Goal: Information Seeking & Learning: Learn about a topic

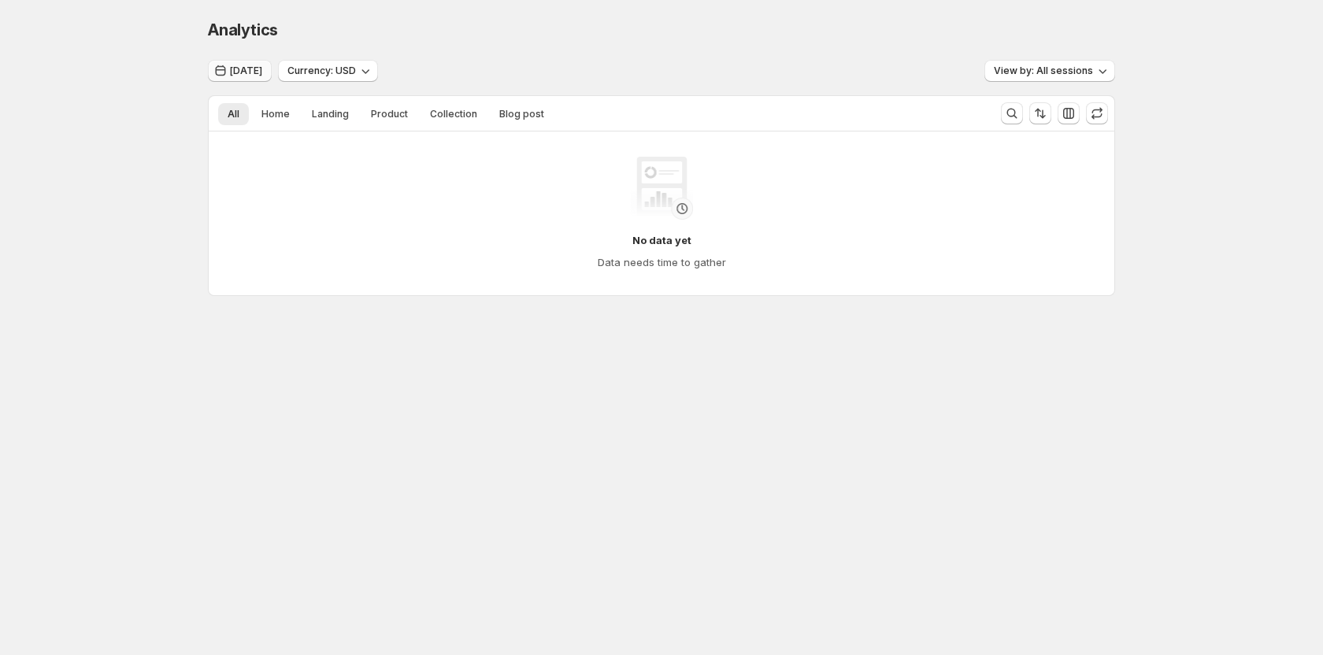
click at [250, 70] on span "[DATE]" at bounding box center [246, 71] width 32 height 13
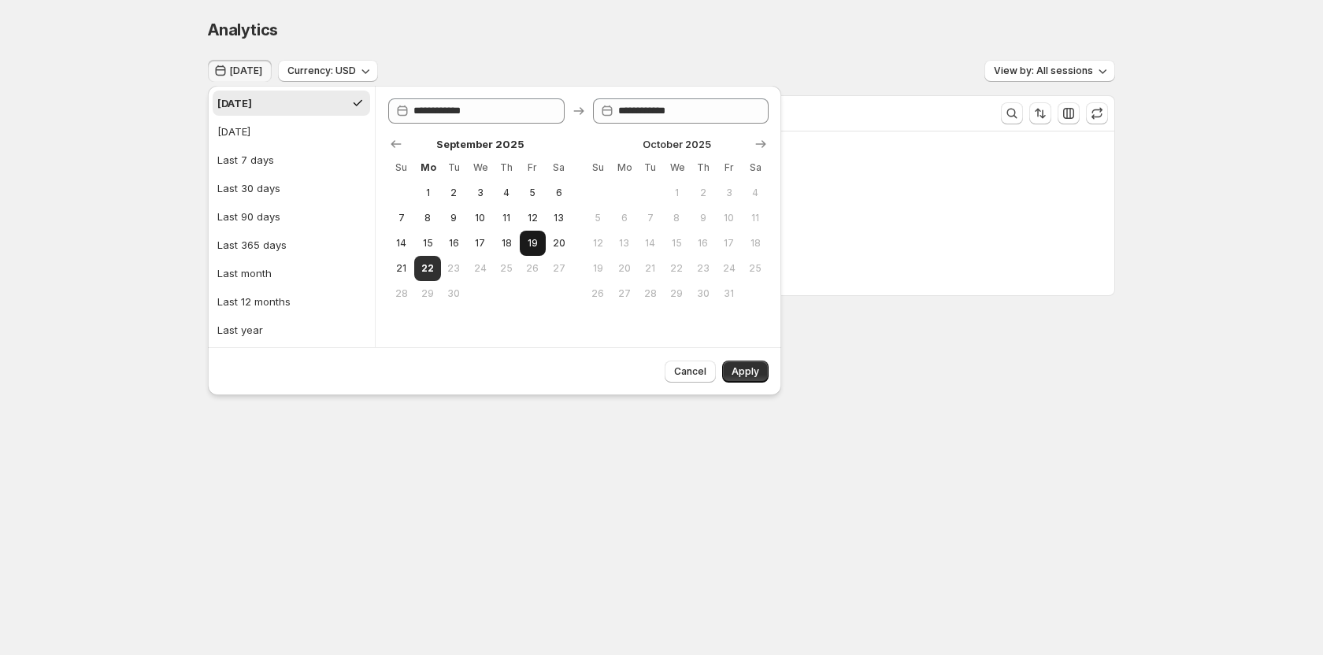
click at [524, 243] on button "19" at bounding box center [533, 243] width 26 height 25
type input "**********"
click at [742, 371] on span "Apply" at bounding box center [746, 371] width 28 height 13
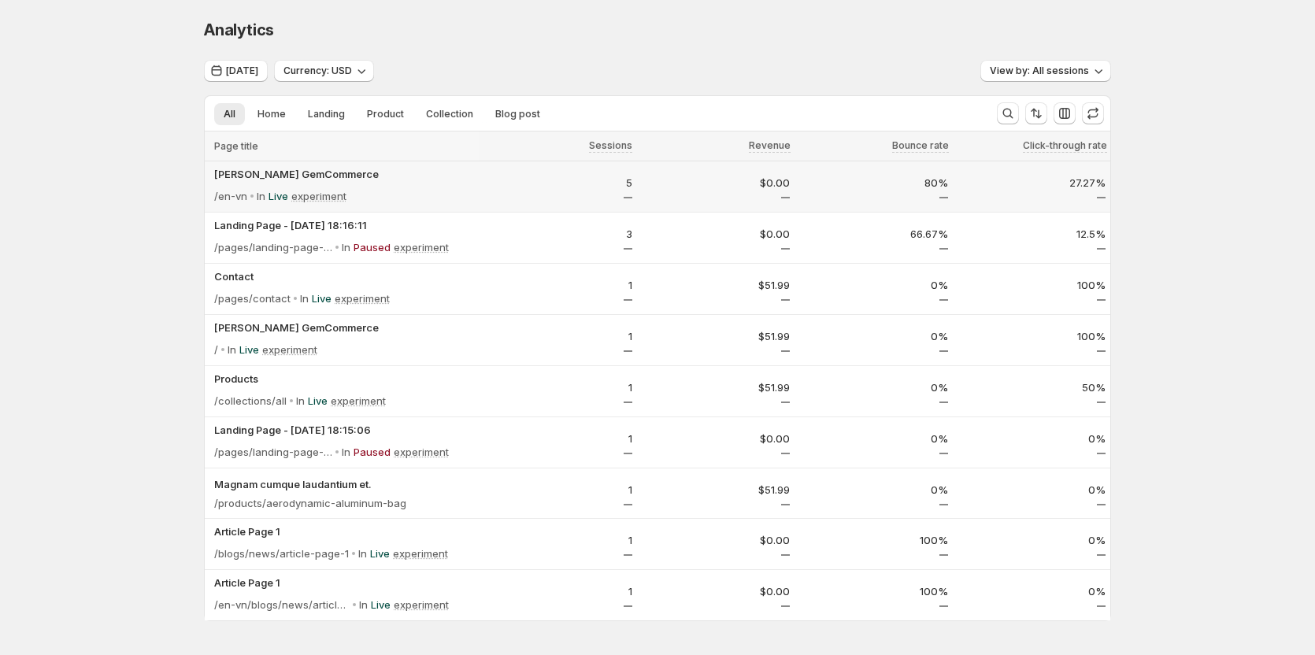
click at [413, 188] on div "/en-vn In Live experiment" at bounding box center [344, 196] width 260 height 22
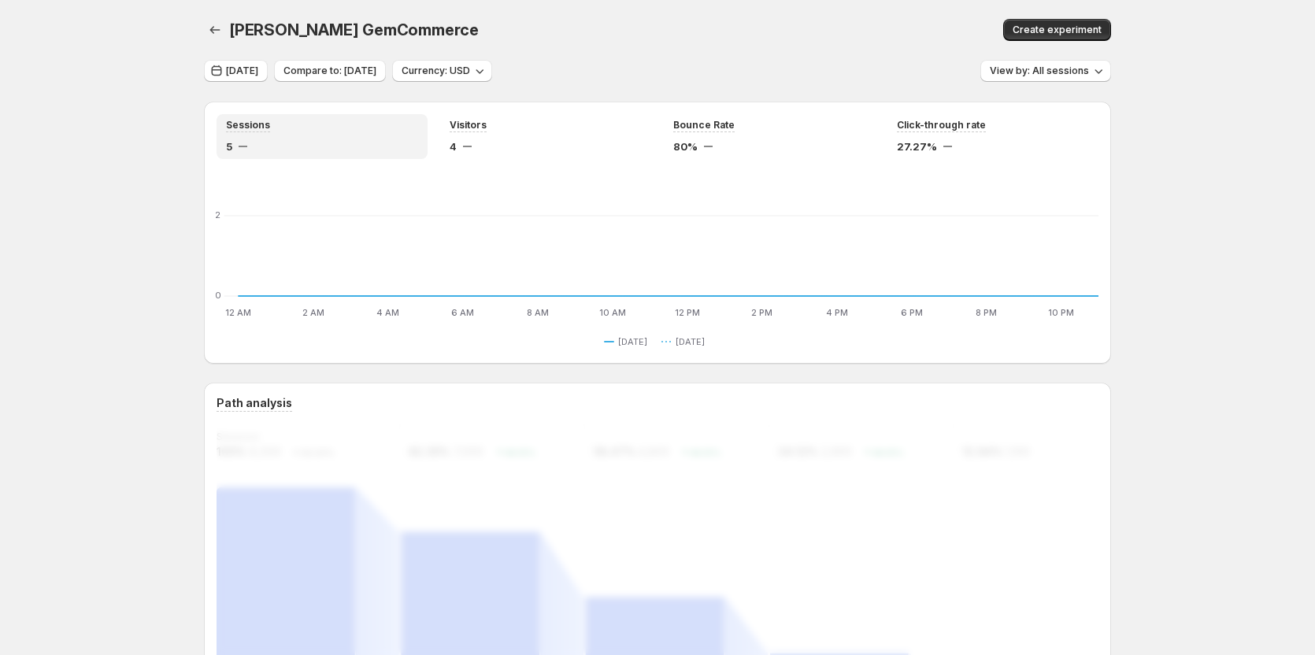
scroll to position [157, 0]
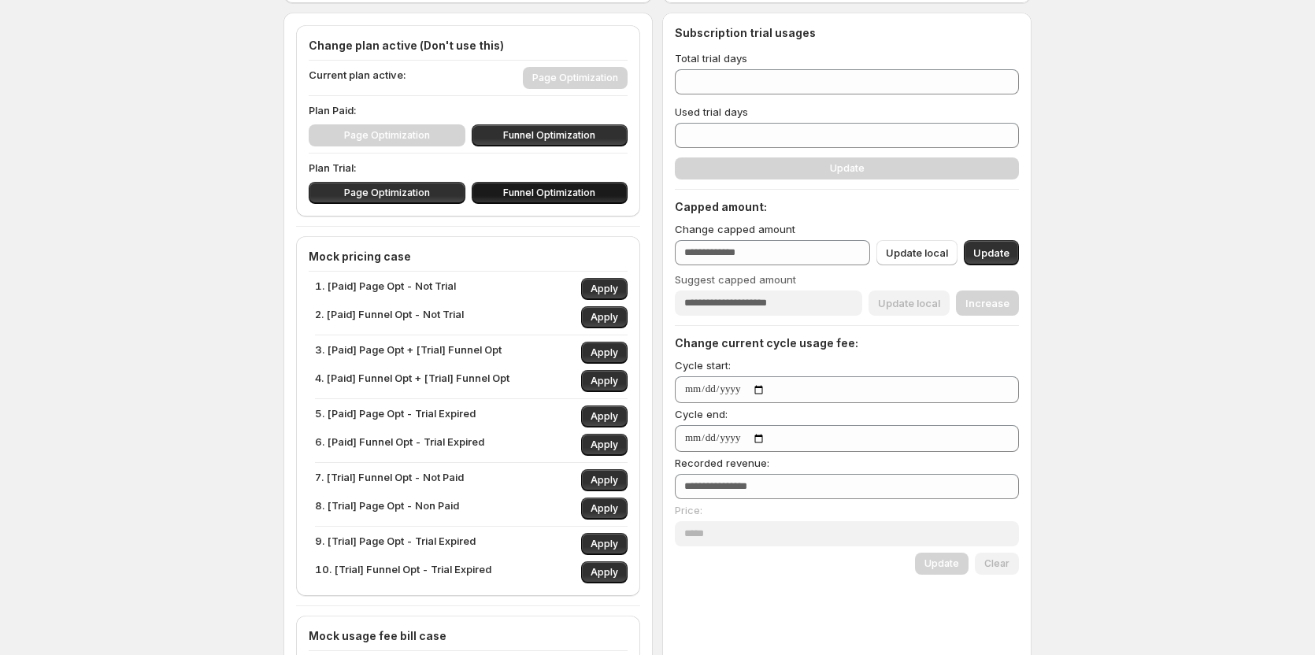
click at [539, 189] on span "Funnel Optimization" at bounding box center [549, 193] width 92 height 13
type input "**"
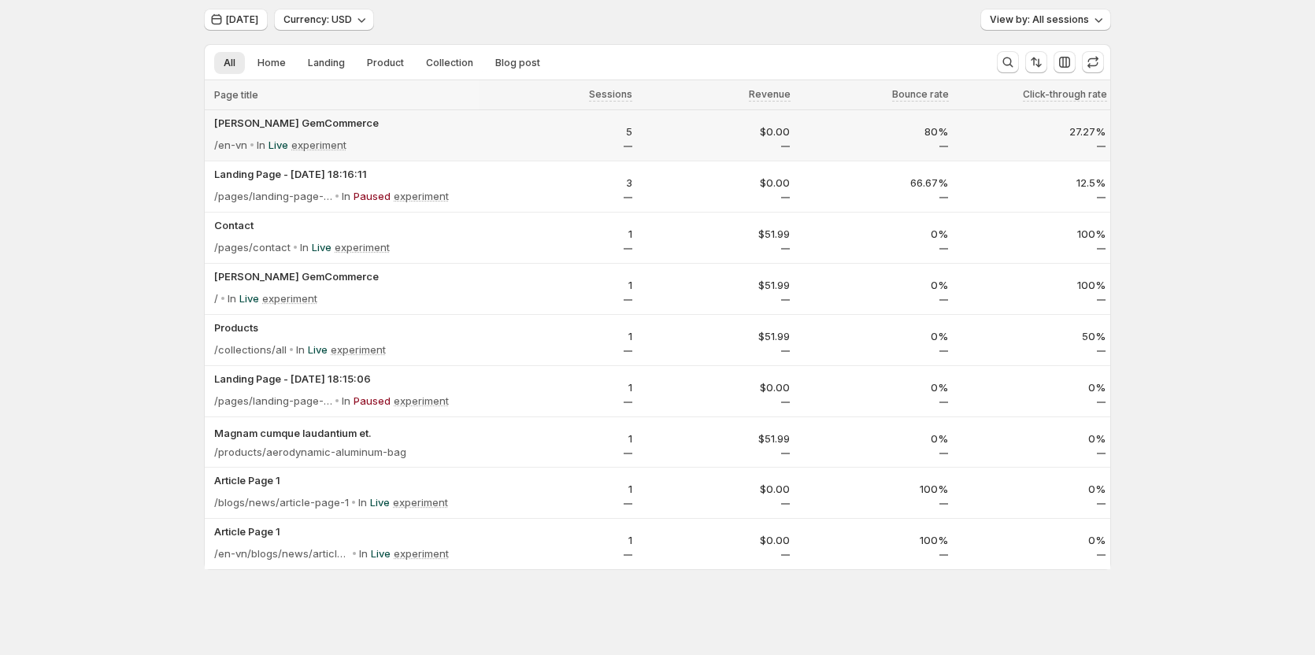
click at [488, 112] on td "5" at bounding box center [558, 135] width 158 height 51
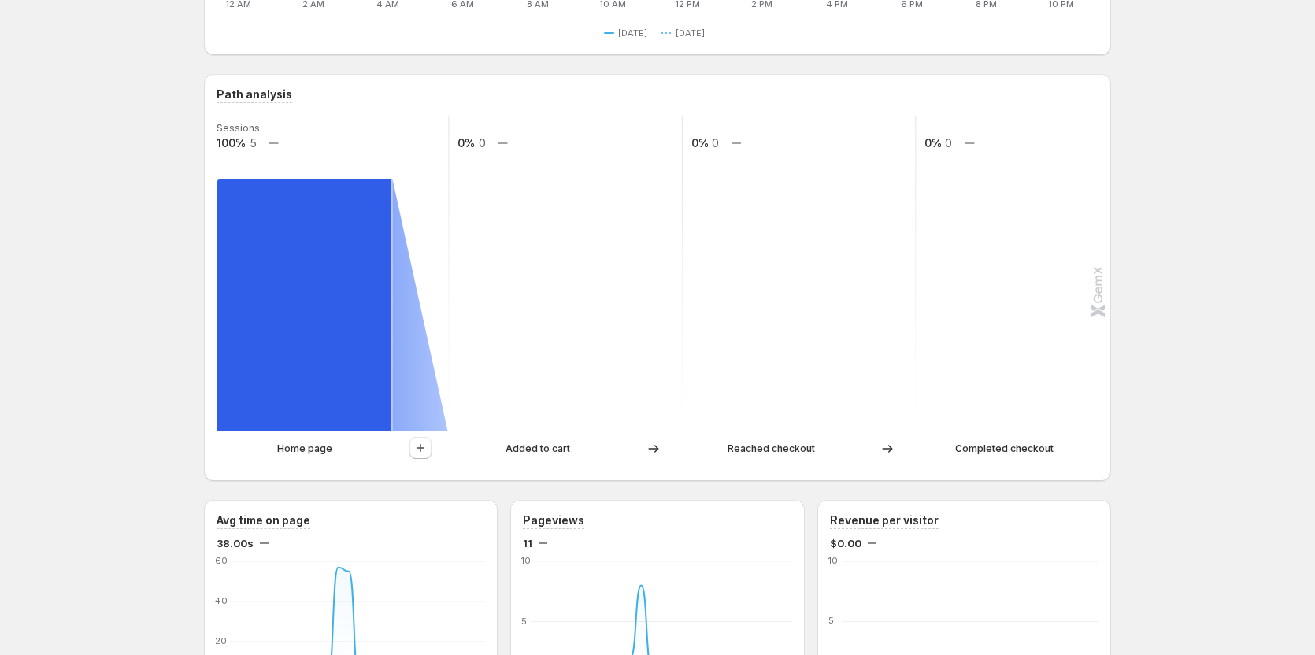
scroll to position [315, 0]
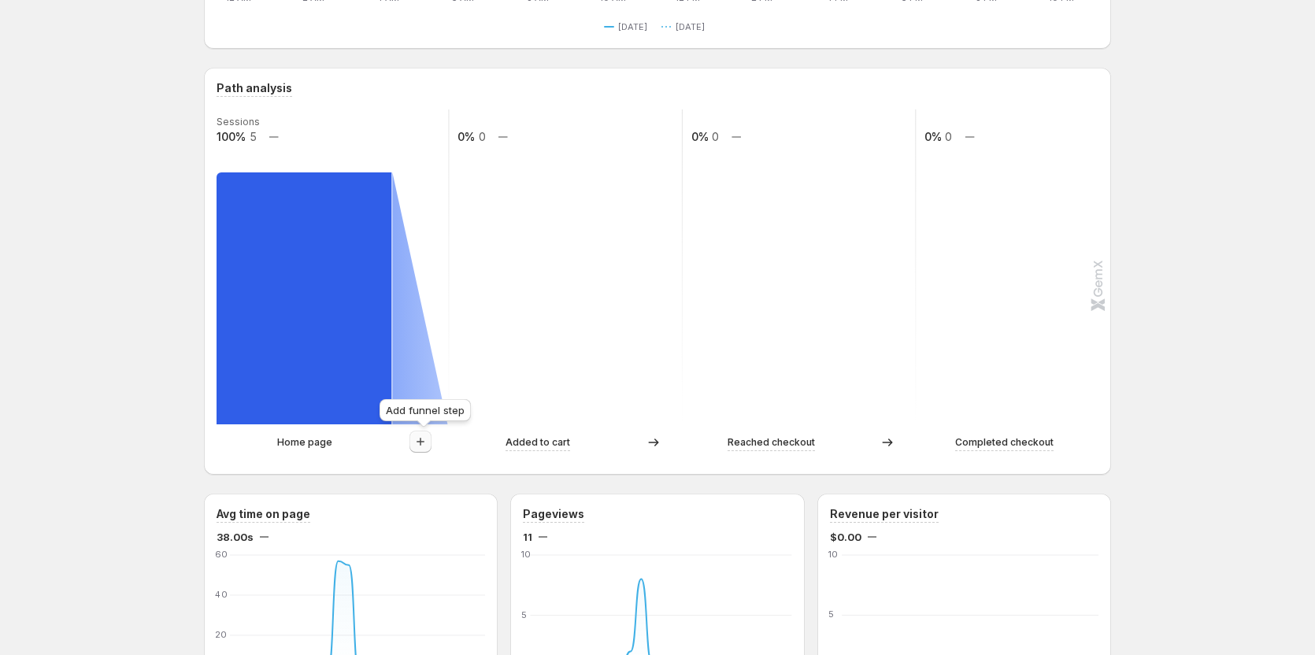
click at [432, 438] on button "button" at bounding box center [420, 442] width 22 height 22
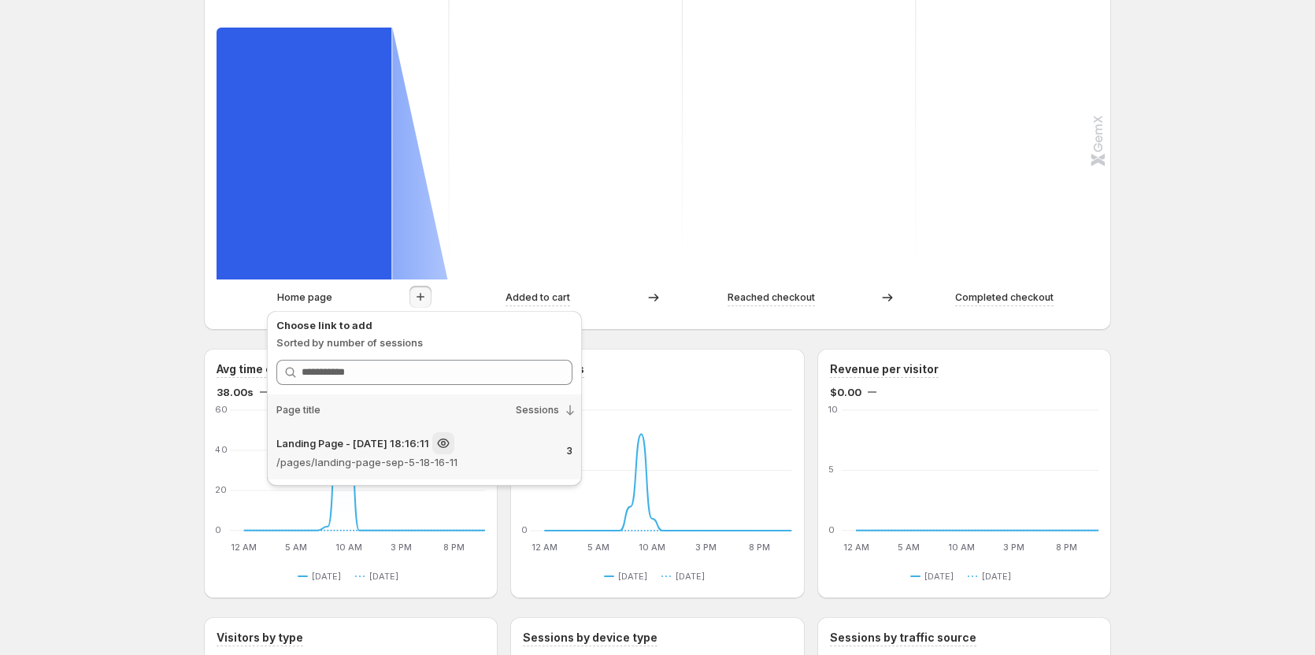
scroll to position [472, 0]
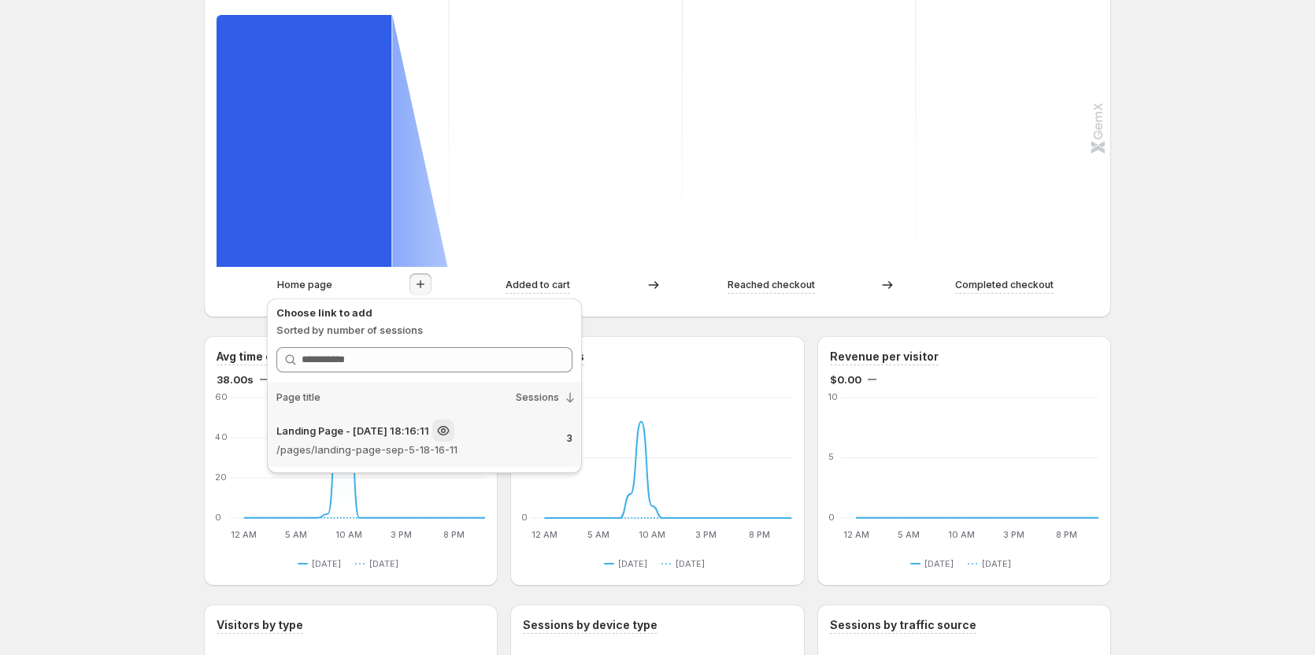
click at [417, 427] on p "Landing Page - [DATE] 18:16:11" at bounding box center [352, 431] width 153 height 16
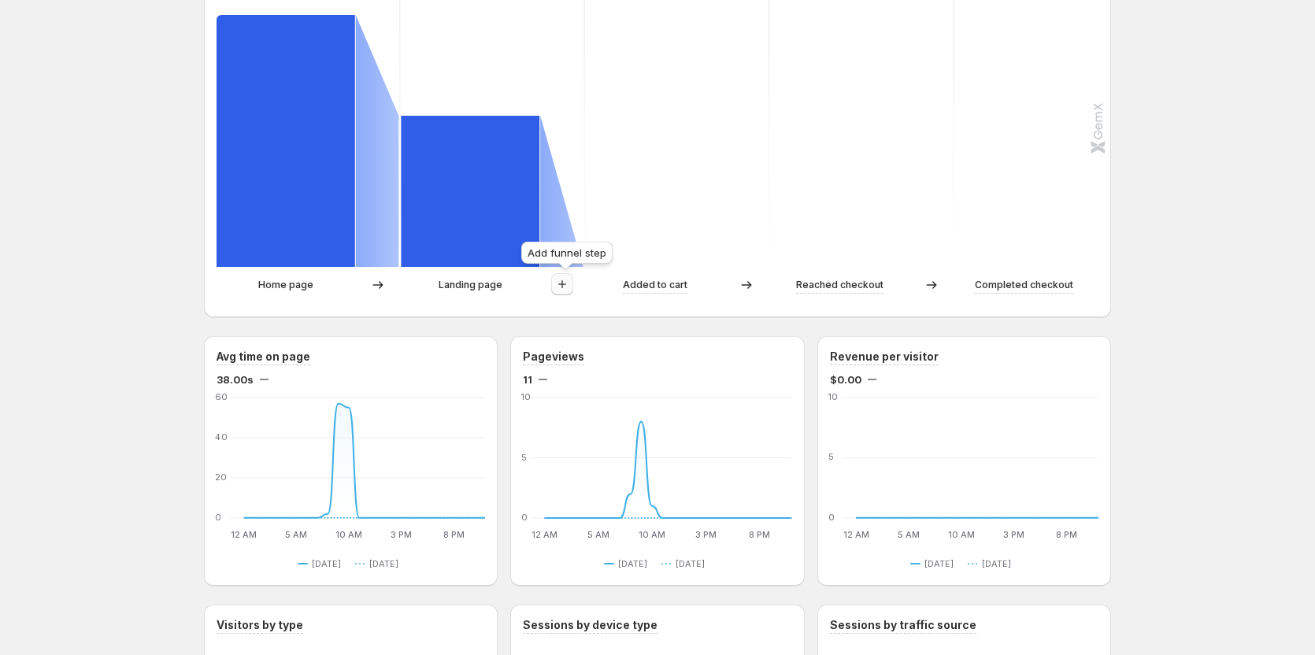
click at [569, 282] on icon "button" at bounding box center [562, 284] width 16 height 16
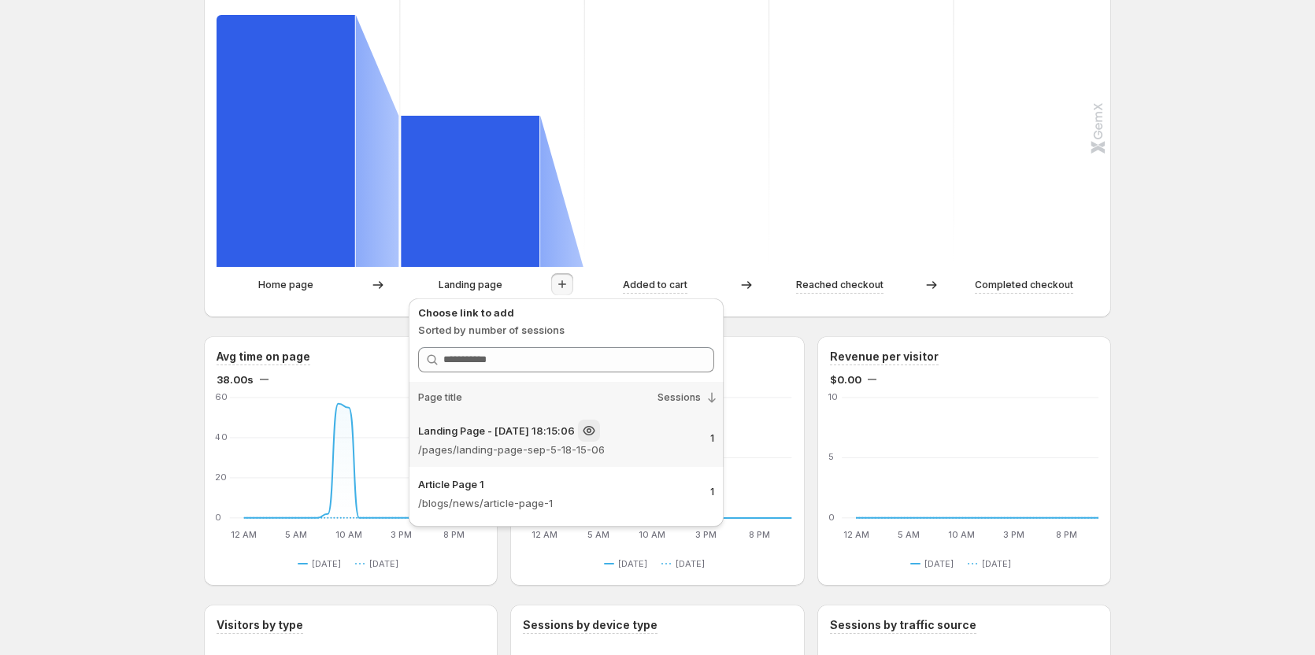
click at [509, 443] on p "/pages/landing-page-sep-5-18-15-06" at bounding box center [558, 450] width 280 height 16
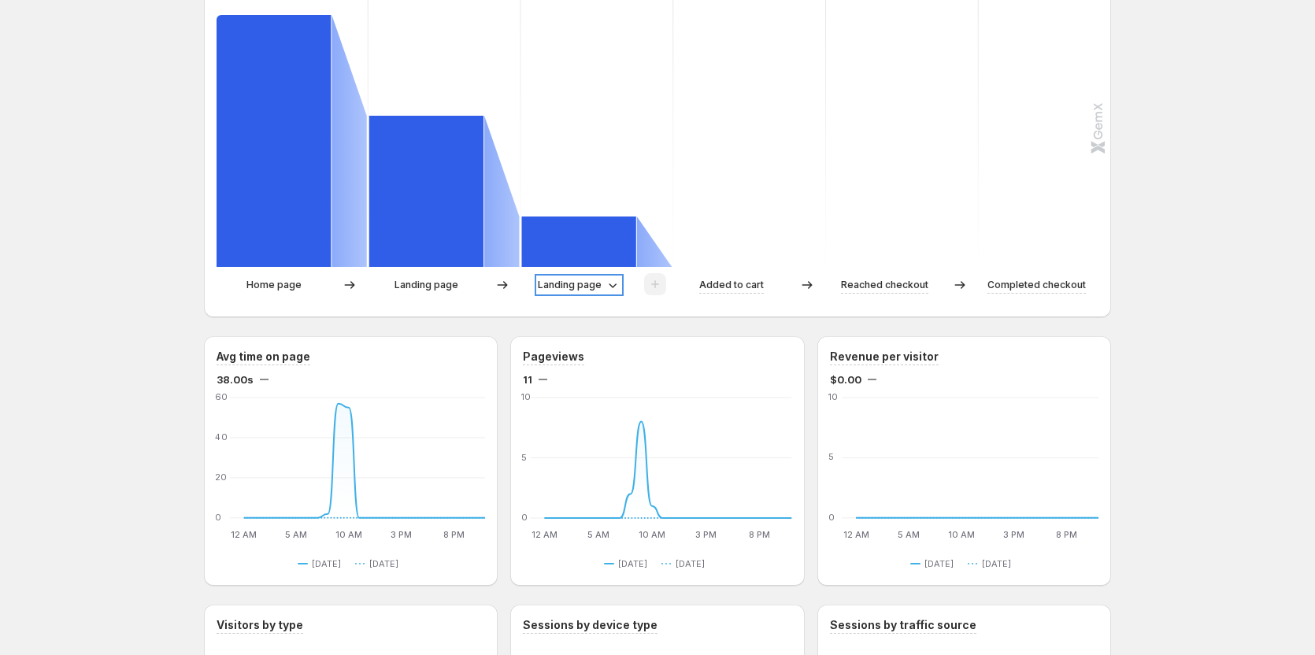
click at [579, 286] on p "Landing page" at bounding box center [570, 285] width 64 height 16
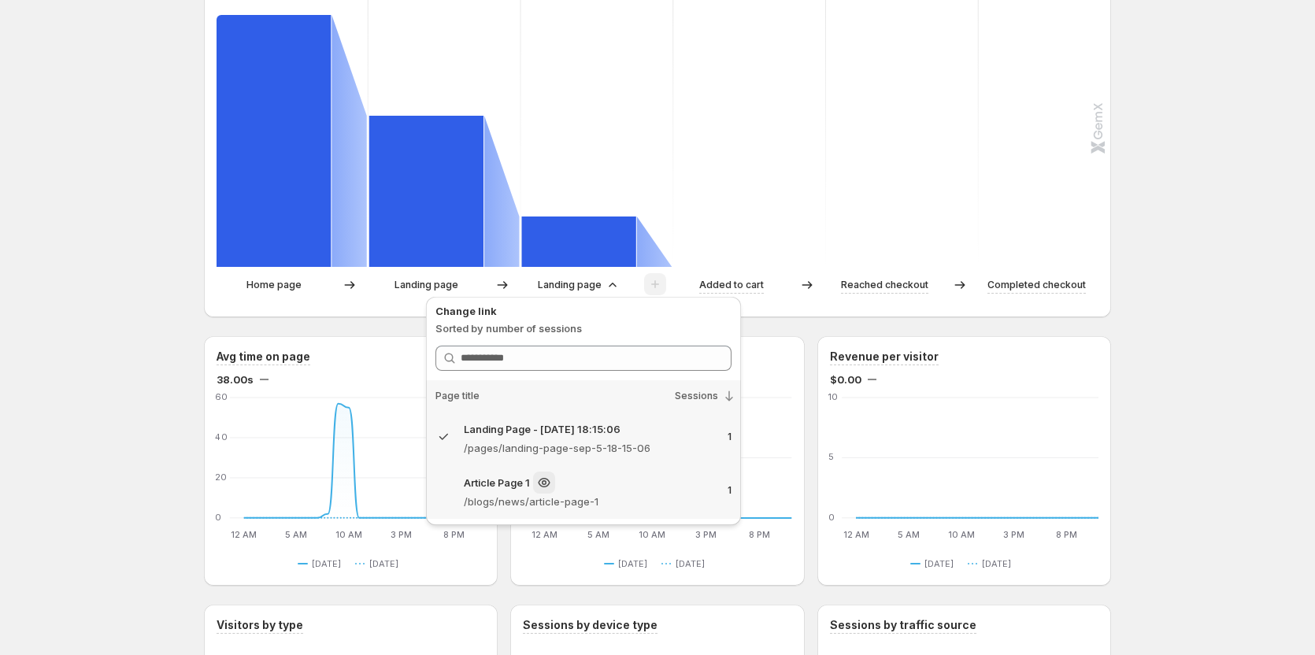
click at [535, 501] on p "/blogs/news/article-page-1" at bounding box center [589, 502] width 251 height 16
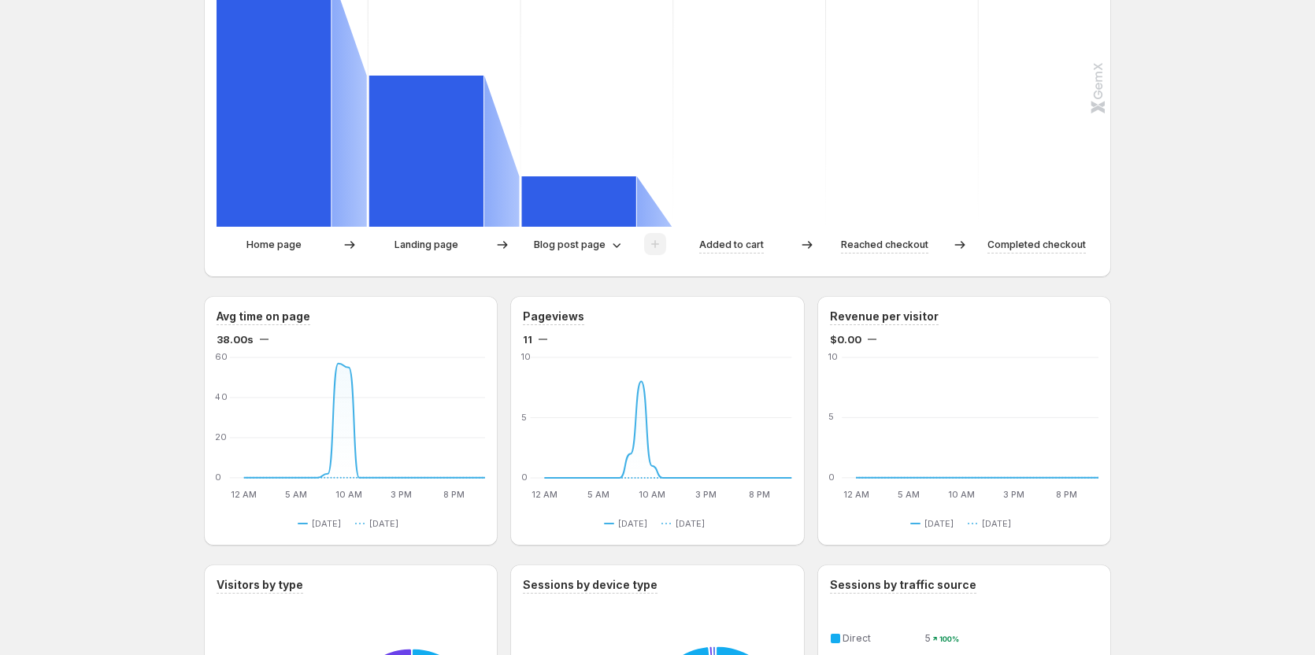
scroll to position [551, 0]
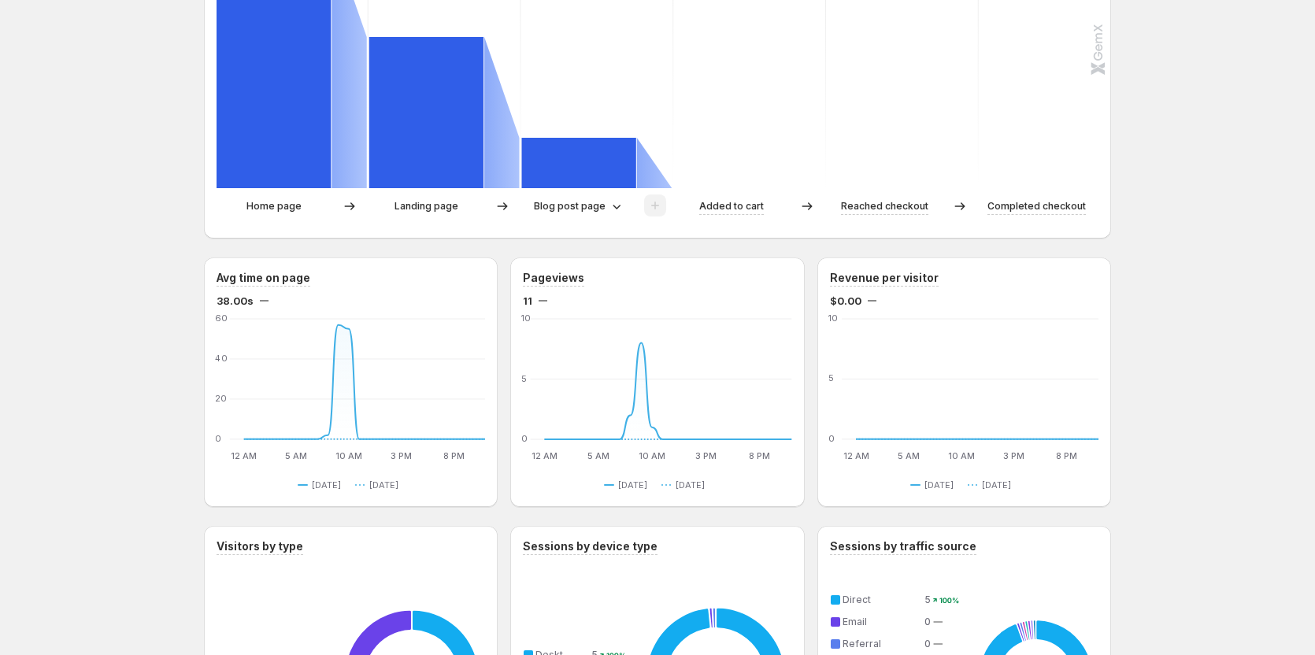
click at [632, 234] on div "Path analysis Sessions 100% 5 60% 3 20% 1 0% 0 0% 0 0% 0 Home page Landing page…" at bounding box center [657, 34] width 907 height 407
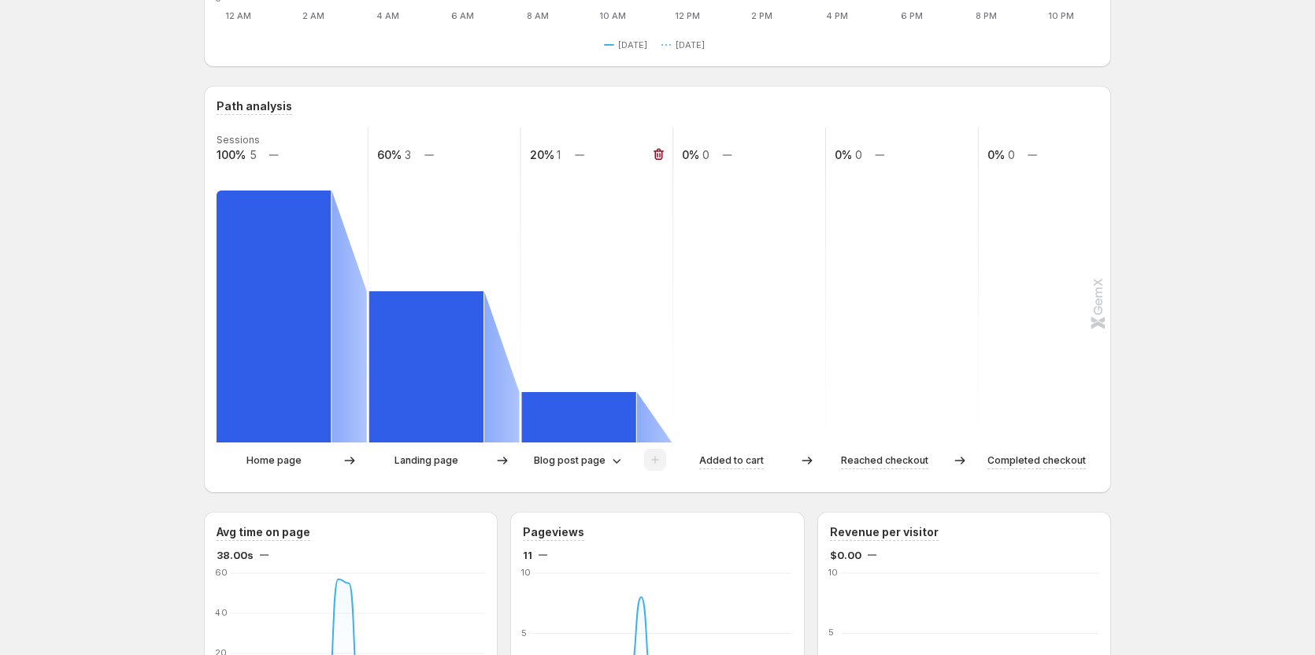
scroll to position [315, 0]
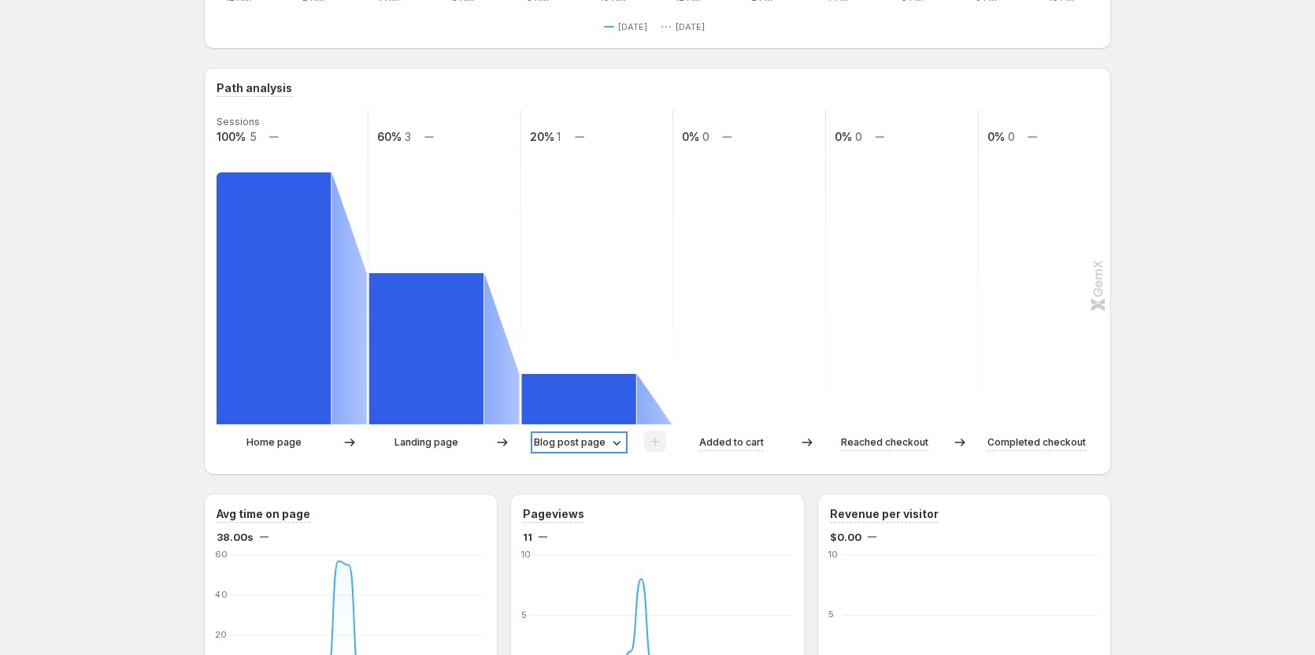
click at [591, 443] on p "Blog post page" at bounding box center [570, 443] width 72 height 16
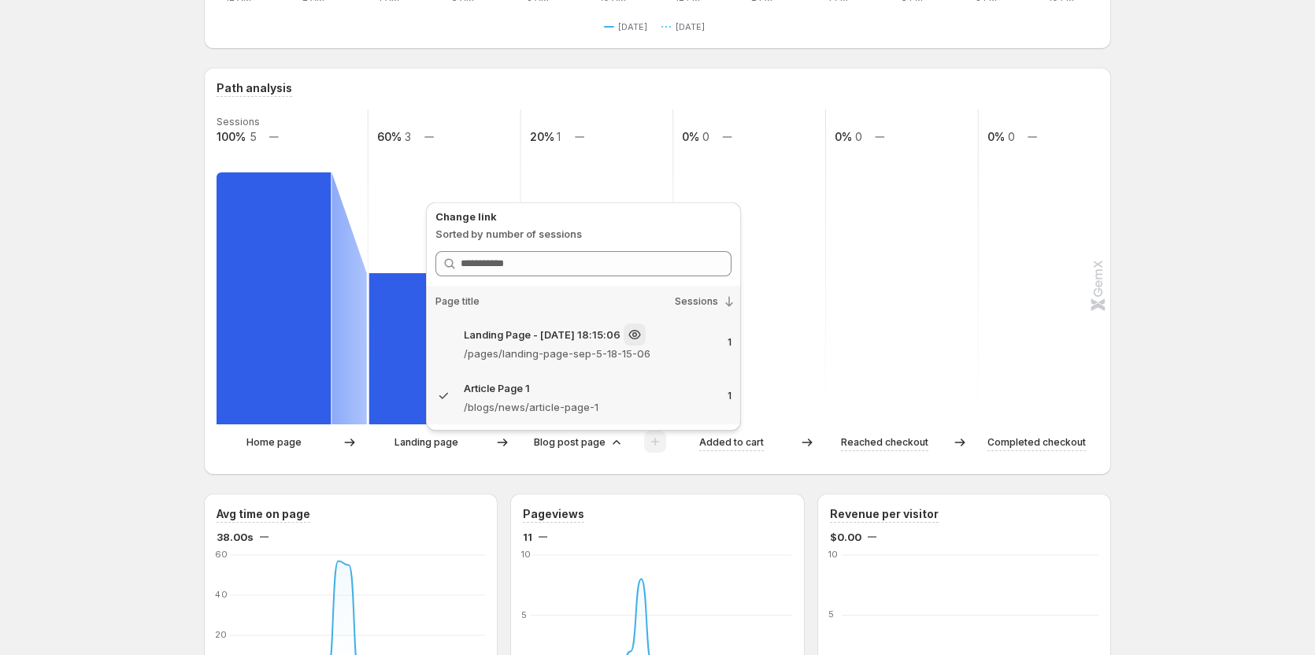
click at [595, 350] on p "/pages/landing-page-sep-5-18-15-06" at bounding box center [589, 354] width 251 height 16
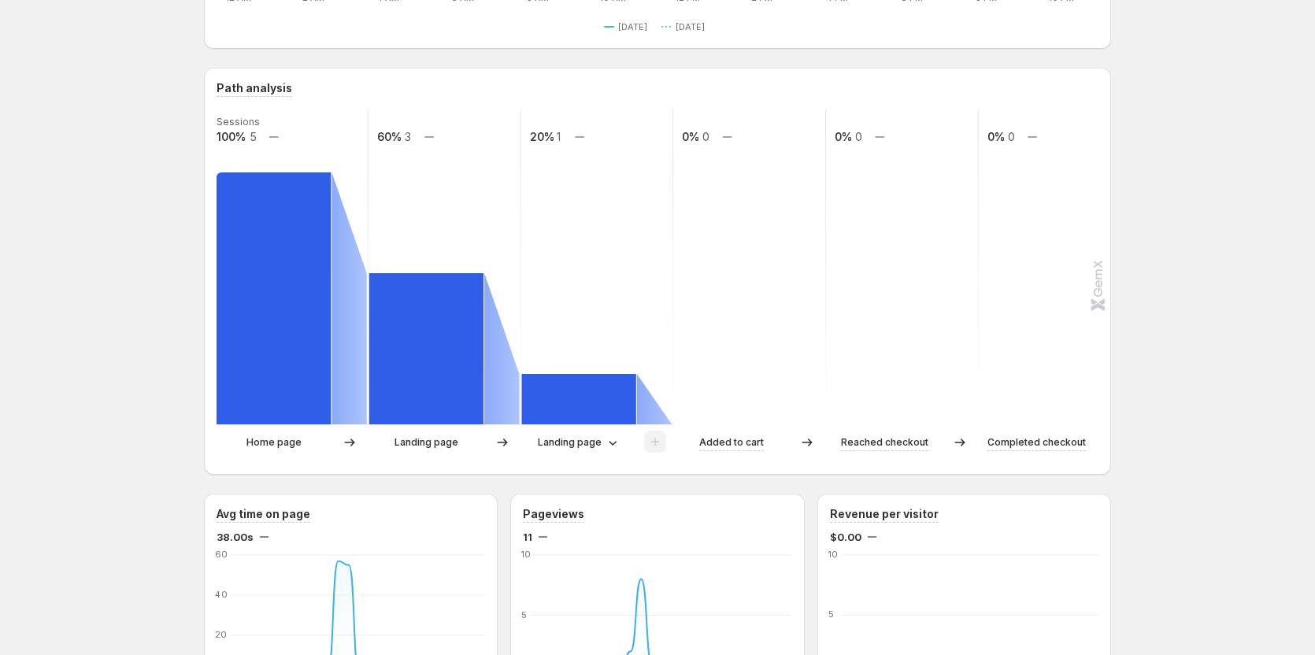
click at [446, 450] on p "Landing page" at bounding box center [427, 443] width 64 height 16
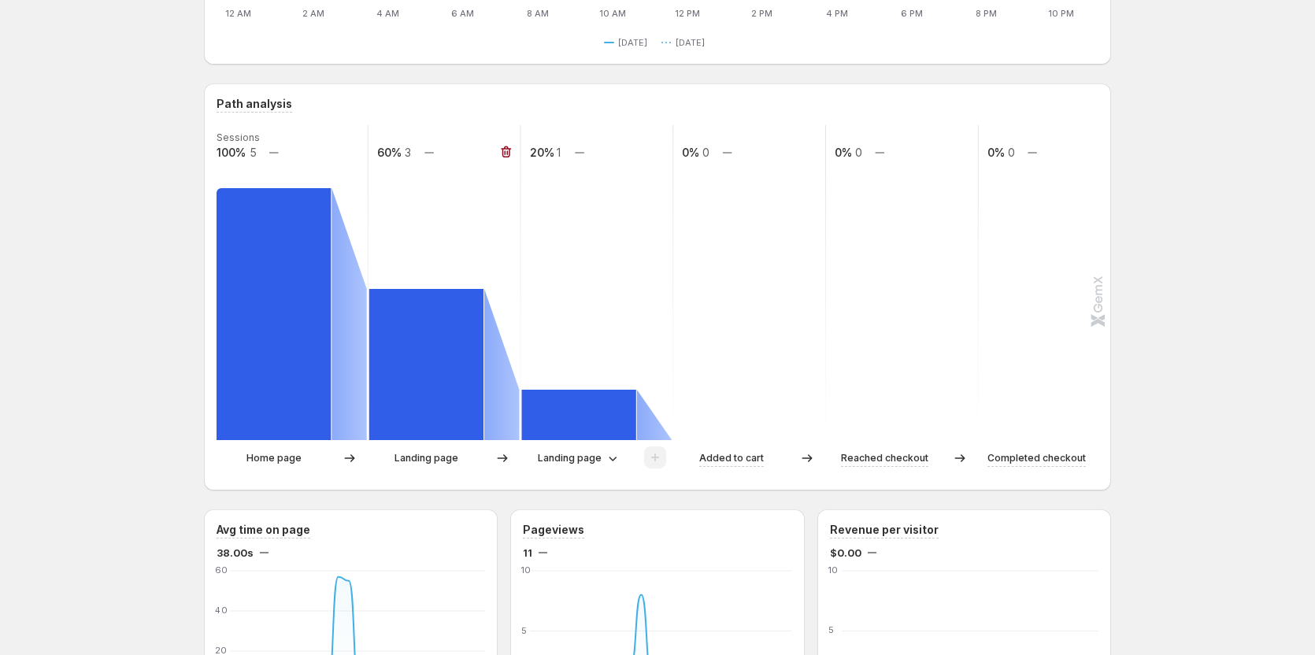
scroll to position [236, 0]
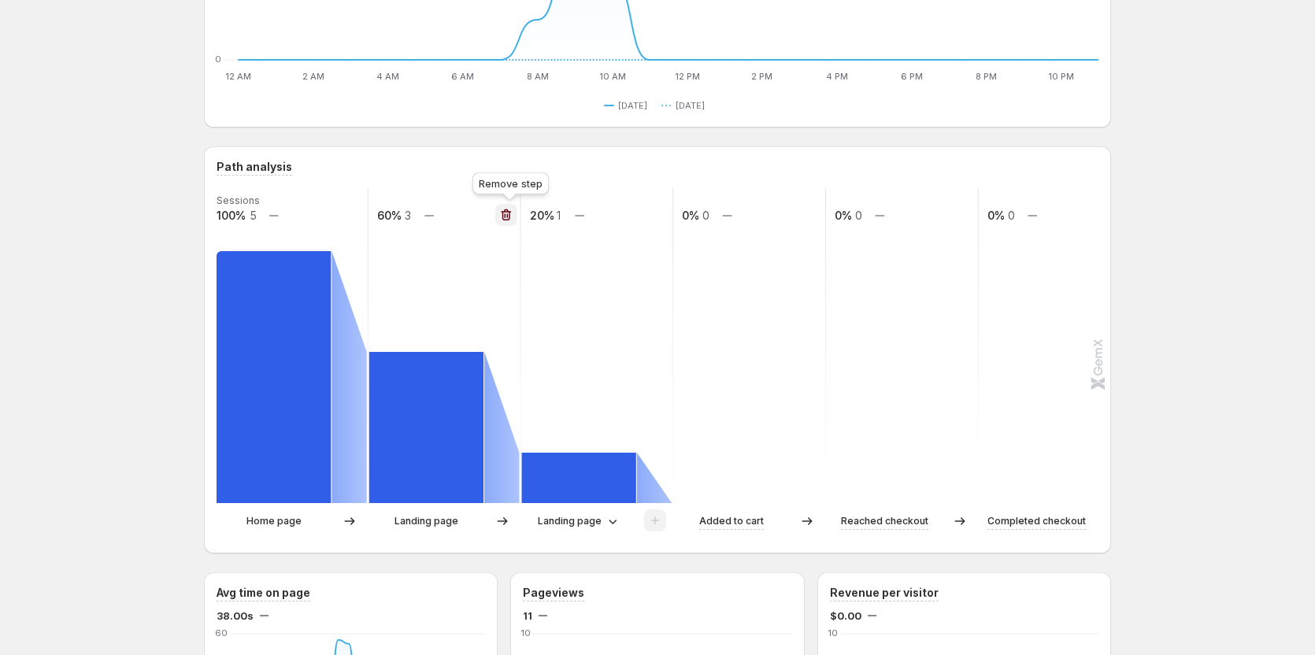
click at [511, 219] on icon "button" at bounding box center [506, 215] width 16 height 16
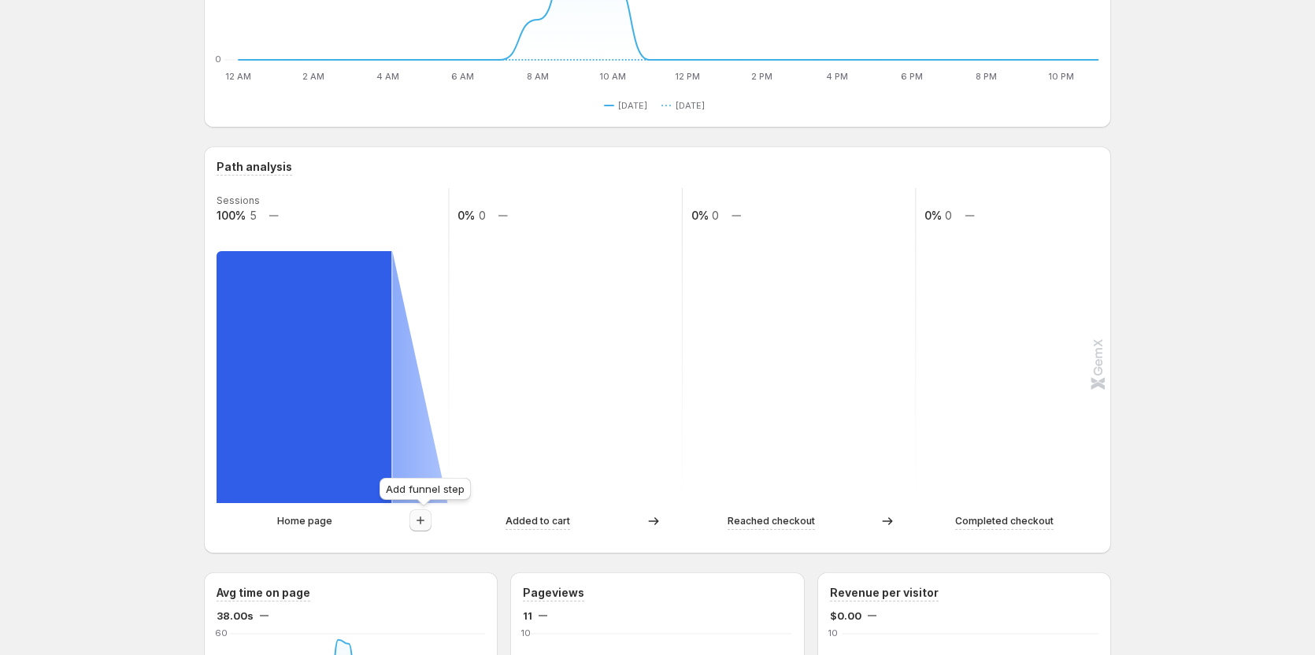
click at [427, 516] on icon "button" at bounding box center [421, 521] width 16 height 16
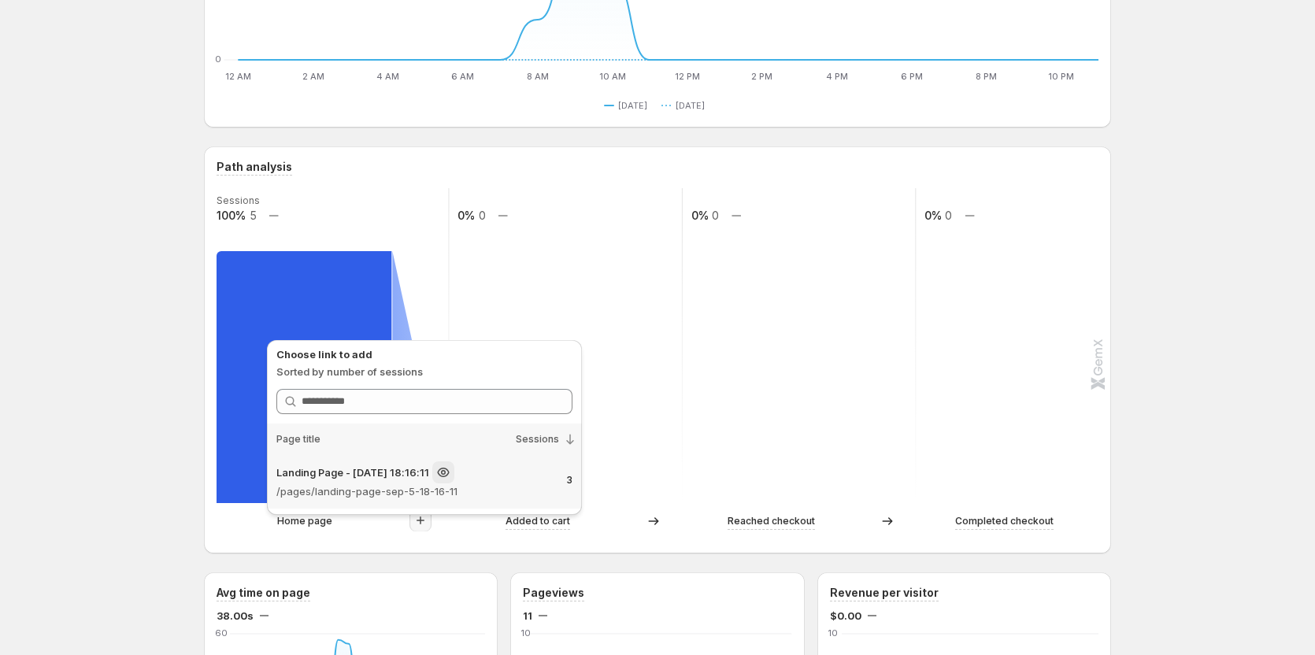
scroll to position [315, 0]
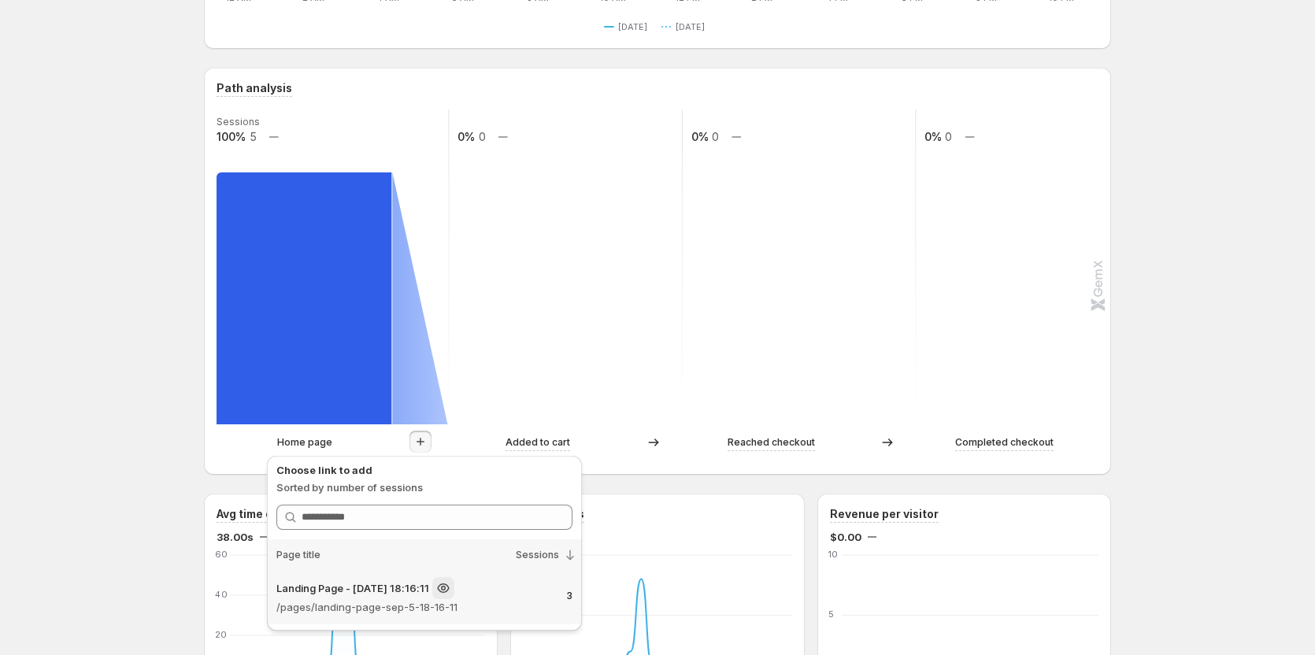
click at [452, 582] on div "Landing Page - [DATE] 18:16:11" at bounding box center [415, 588] width 278 height 22
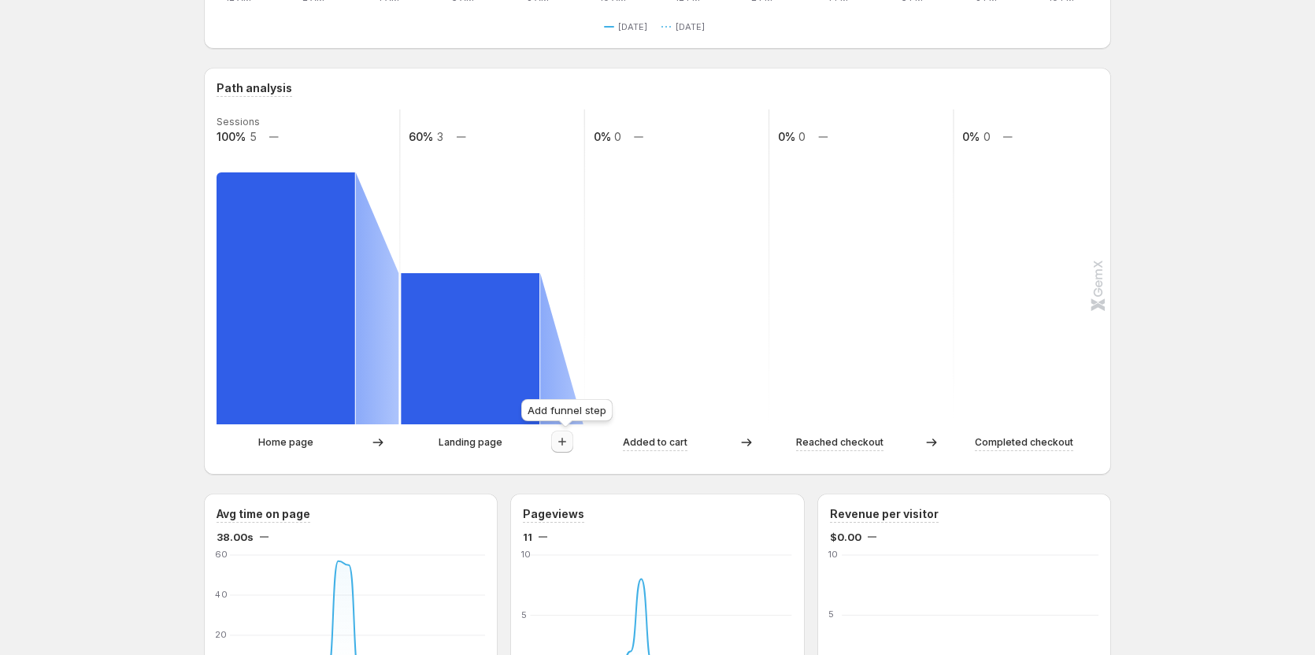
click at [559, 443] on icon "button" at bounding box center [562, 442] width 16 height 16
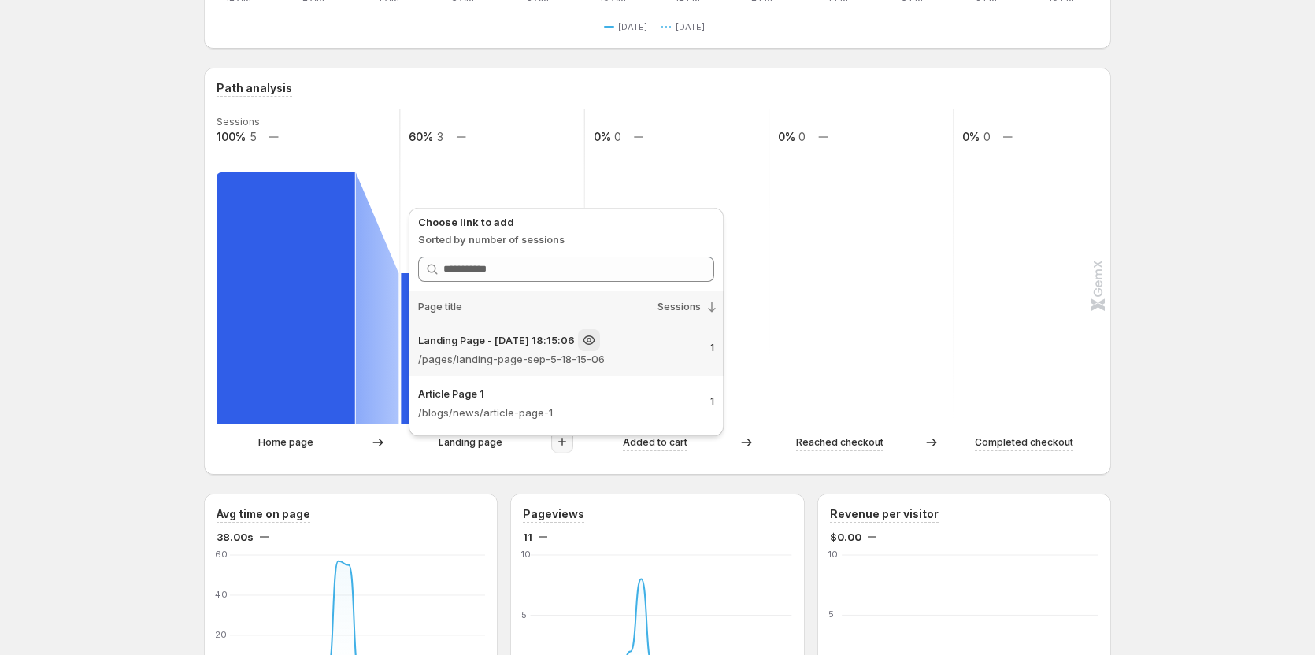
click at [610, 365] on p "/pages/landing-page-sep-5-18-15-06" at bounding box center [558, 359] width 280 height 16
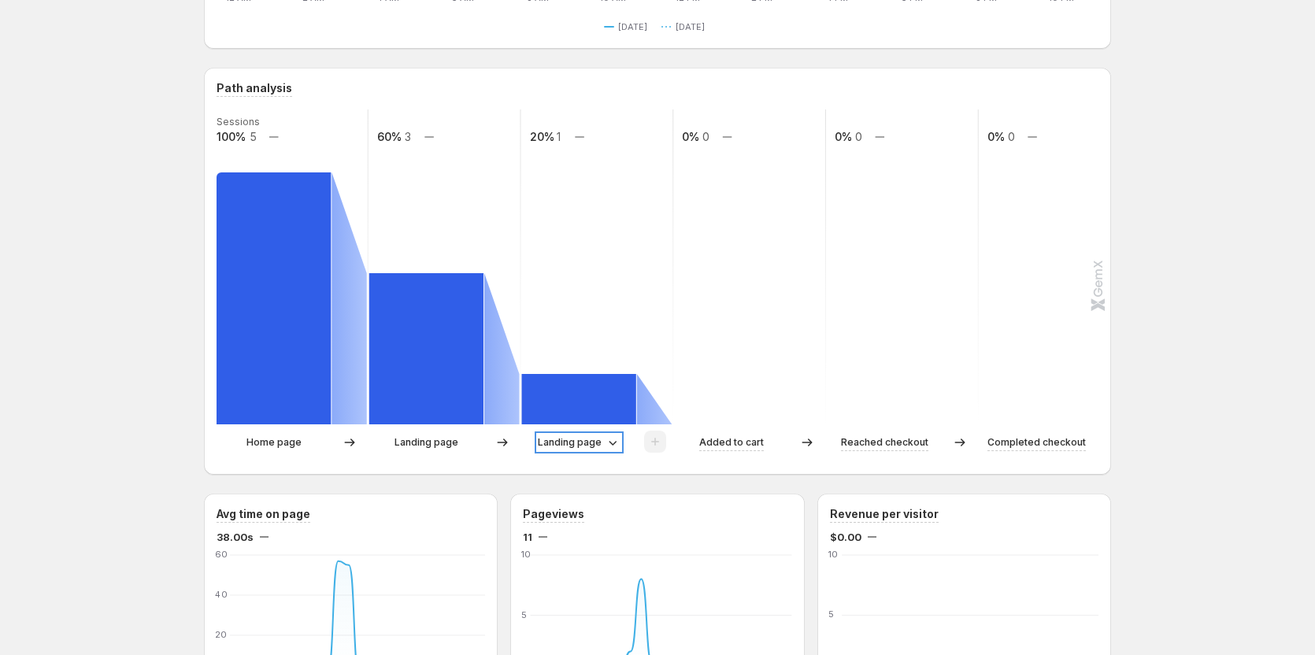
click at [596, 443] on p "Landing page" at bounding box center [570, 443] width 64 height 16
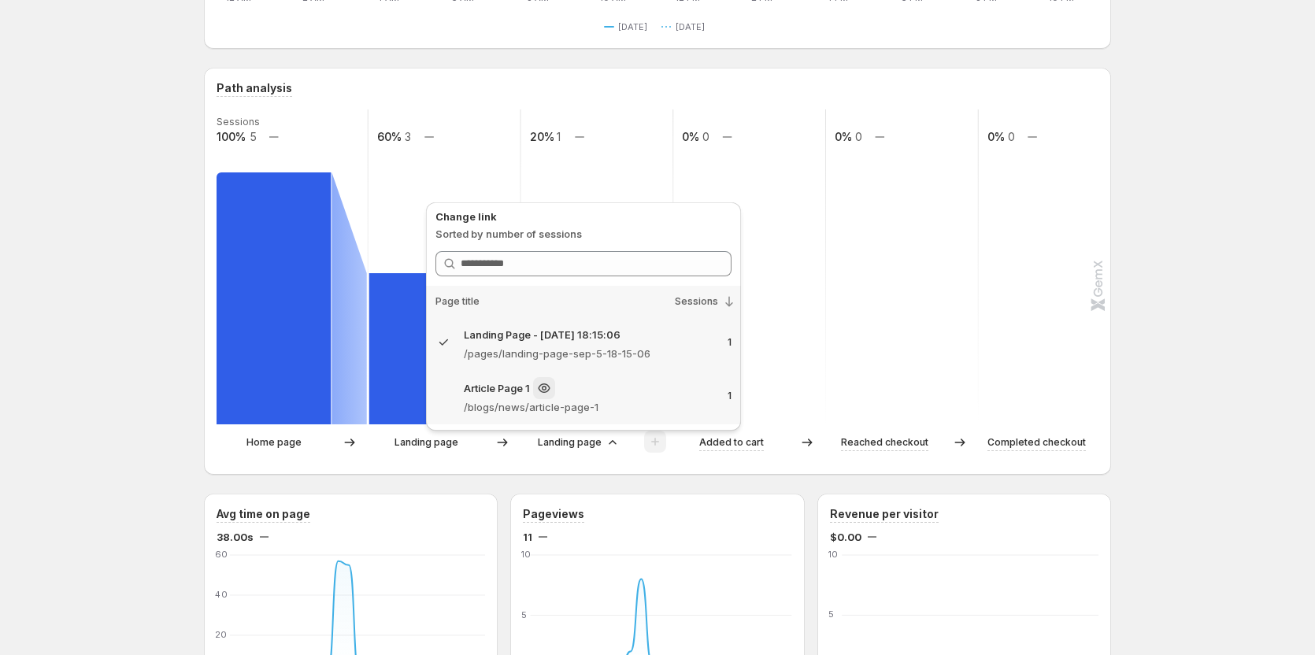
click at [586, 411] on p "/blogs/news/article-page-1" at bounding box center [589, 407] width 251 height 16
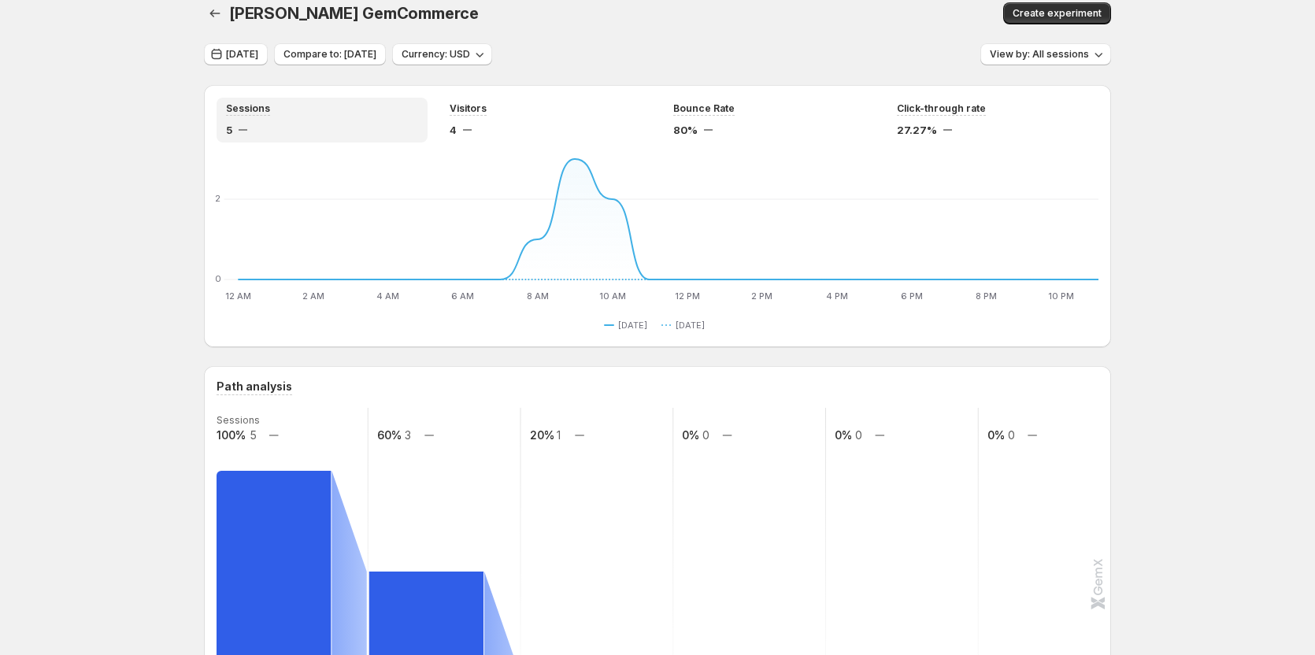
scroll to position [0, 0]
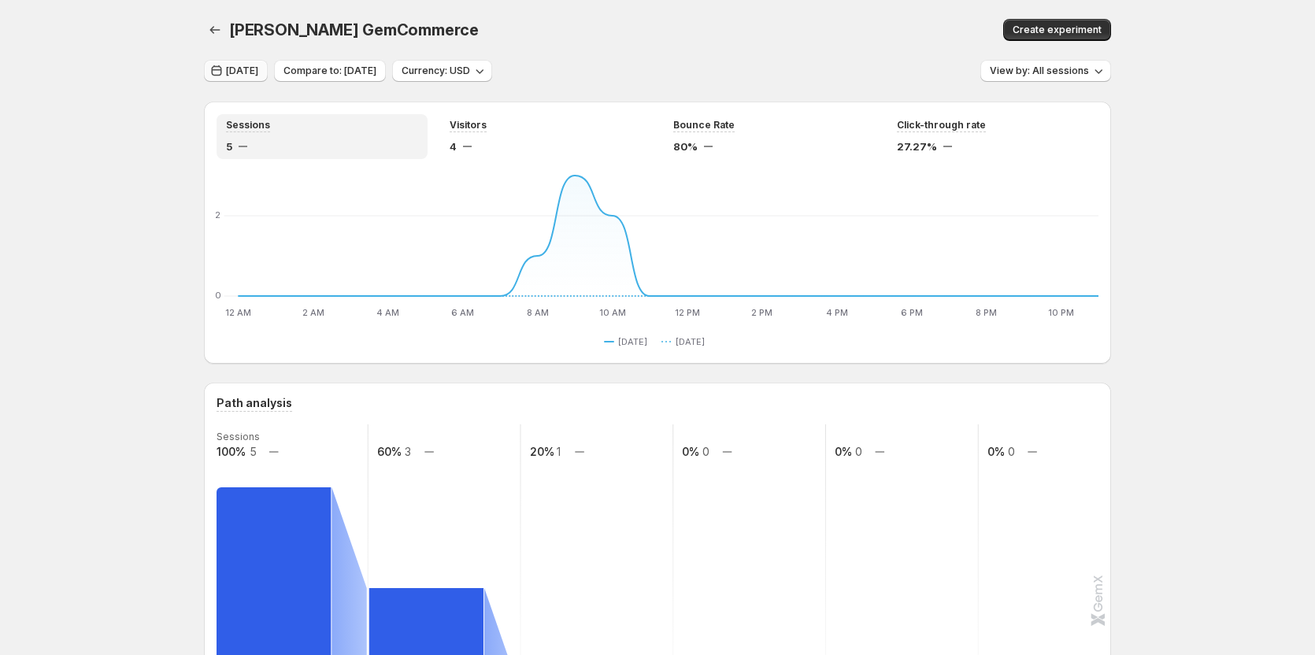
click at [258, 71] on span "[DATE]" at bounding box center [242, 71] width 32 height 13
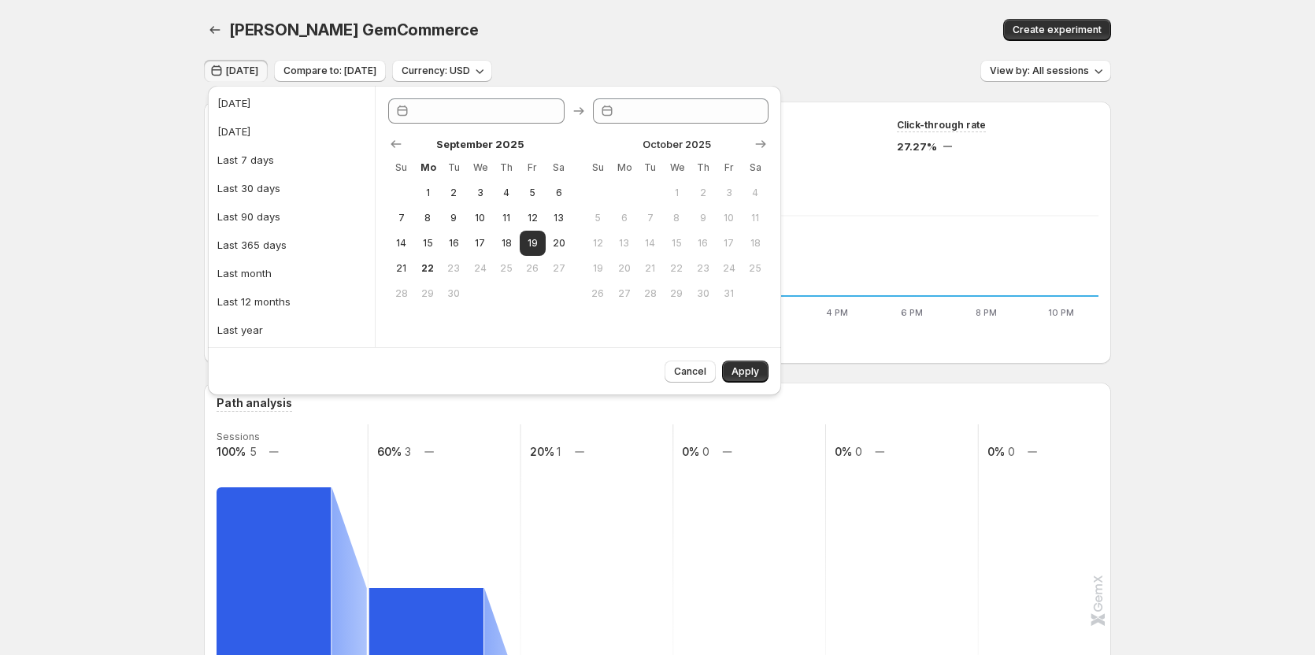
type input "**********"
